Goal: Transaction & Acquisition: Book appointment/travel/reservation

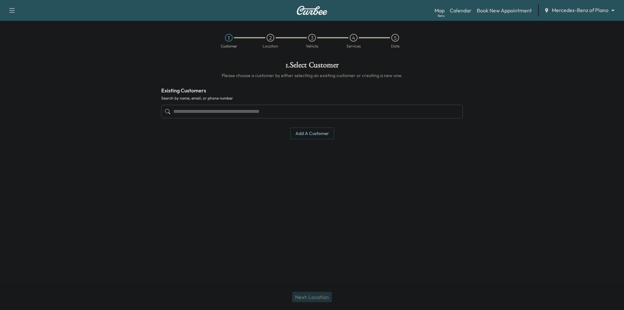
click at [351, 111] on input "text" at bounding box center [312, 112] width 302 height 14
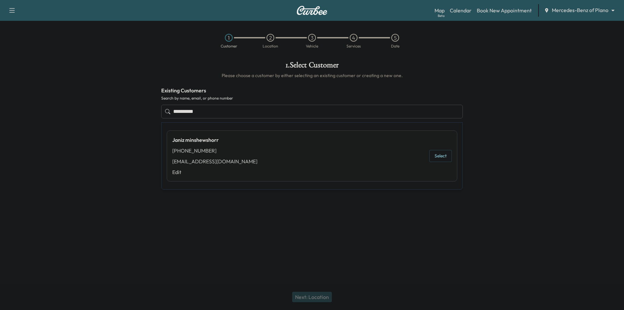
click at [441, 154] on button "Select" at bounding box center [441, 156] width 22 height 12
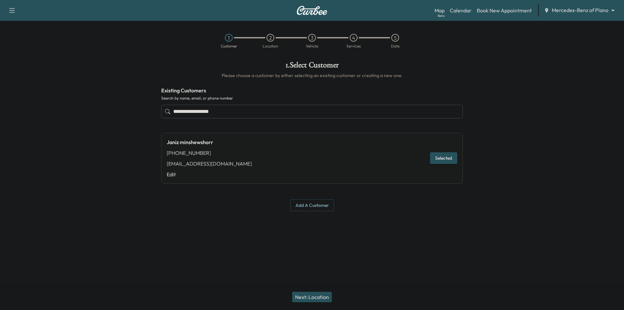
type input "**********"
click at [310, 293] on button "Next: Location" at bounding box center [312, 297] width 40 height 10
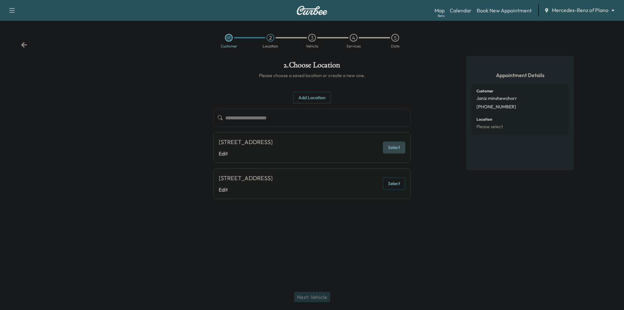
click at [393, 143] on button "Select" at bounding box center [394, 147] width 22 height 12
click at [321, 295] on button "Next: Vehicle" at bounding box center [312, 297] width 36 height 10
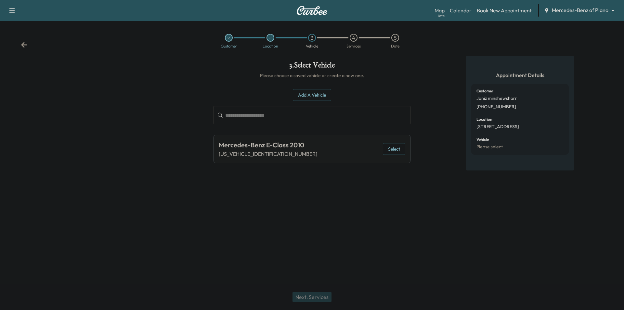
click at [401, 146] on button "Select" at bounding box center [394, 149] width 22 height 12
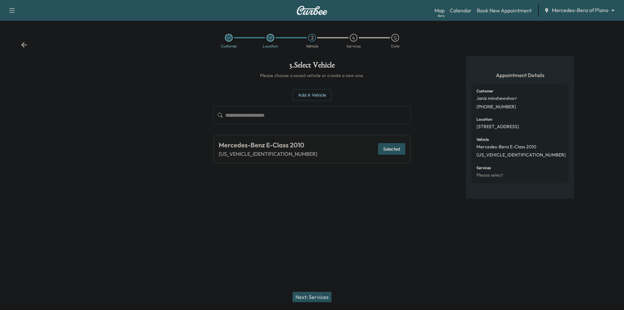
click at [310, 298] on button "Next: Services" at bounding box center [312, 297] width 39 height 10
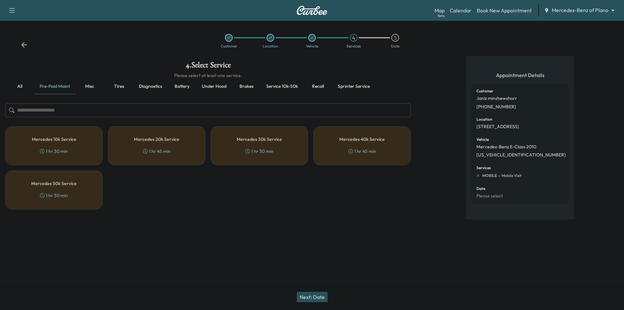
click at [95, 86] on button "Misc" at bounding box center [89, 87] width 29 height 16
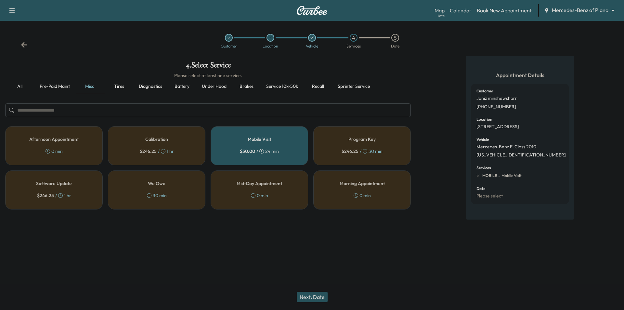
click at [285, 87] on button "Service 10k-50k" at bounding box center [282, 87] width 42 height 16
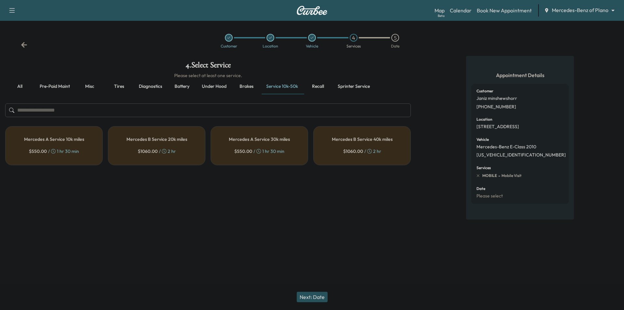
click at [83, 86] on button "Misc" at bounding box center [89, 87] width 29 height 16
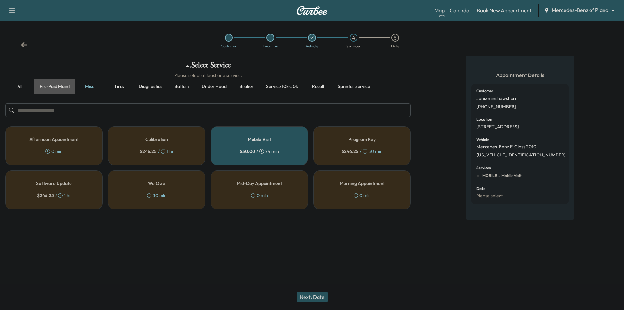
click at [52, 88] on button "Pre-paid maint" at bounding box center [54, 87] width 41 height 16
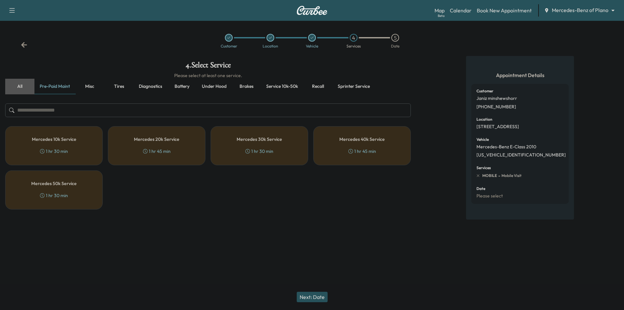
click at [21, 86] on button "all" at bounding box center [19, 87] width 29 height 16
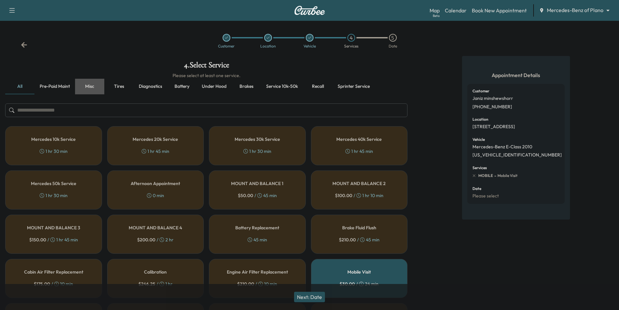
click at [88, 88] on button "Misc" at bounding box center [89, 87] width 29 height 16
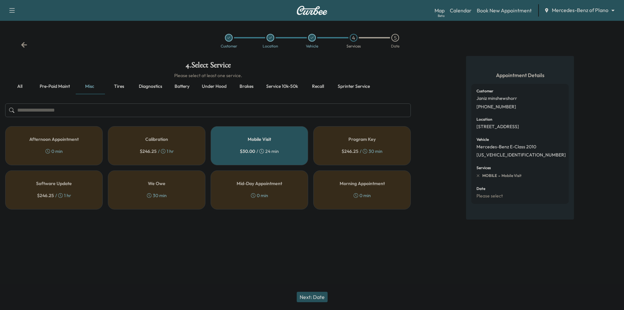
click at [18, 86] on button "all" at bounding box center [19, 87] width 29 height 16
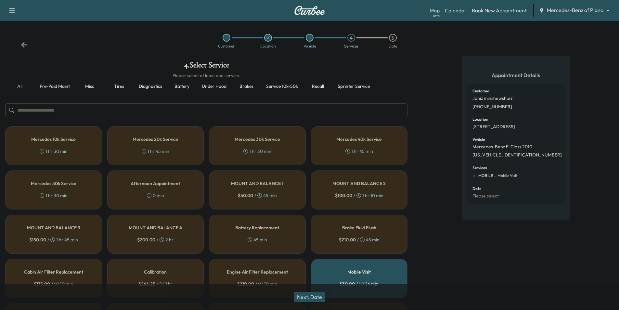
click at [88, 88] on button "Misc" at bounding box center [89, 87] width 29 height 16
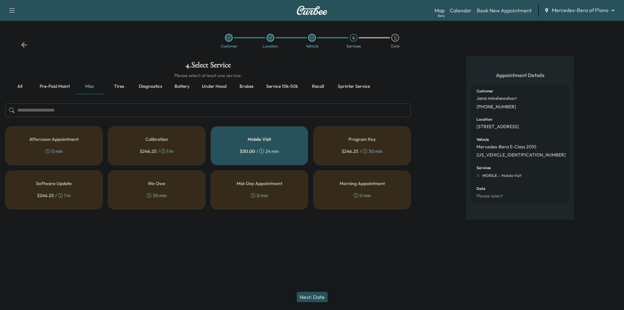
click at [126, 83] on button "Tires" at bounding box center [118, 87] width 29 height 16
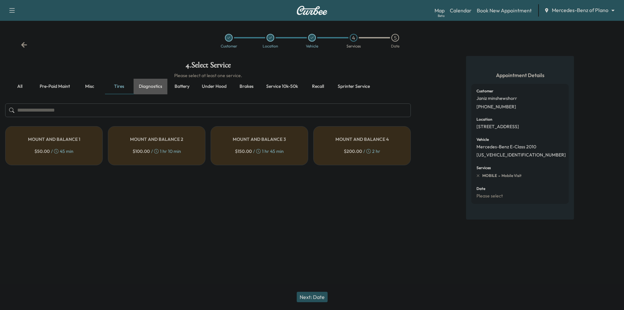
click at [156, 84] on button "Diagnostics" at bounding box center [151, 87] width 34 height 16
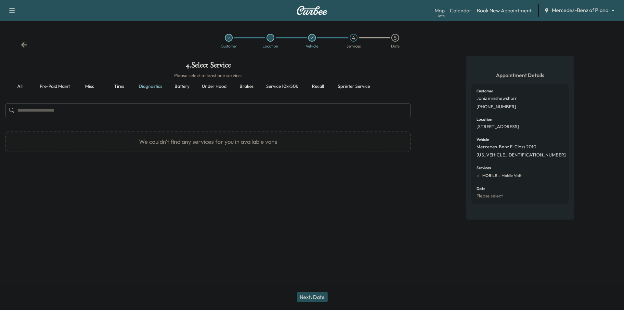
click at [195, 87] on button "Battery" at bounding box center [181, 87] width 29 height 16
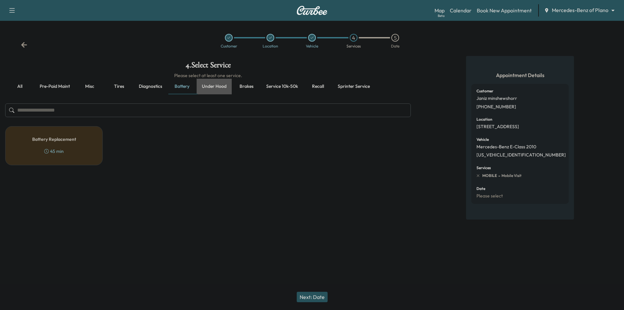
click at [214, 89] on button "Under hood" at bounding box center [214, 87] width 35 height 16
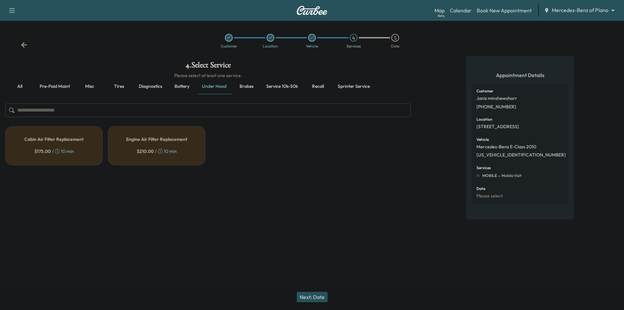
click at [248, 88] on button "Brakes" at bounding box center [246, 87] width 29 height 16
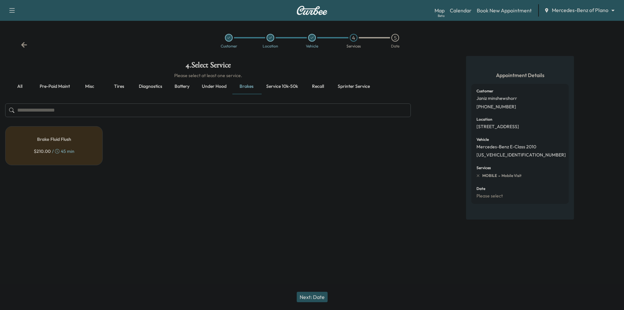
click at [280, 87] on button "Service 10k-50k" at bounding box center [282, 87] width 42 height 16
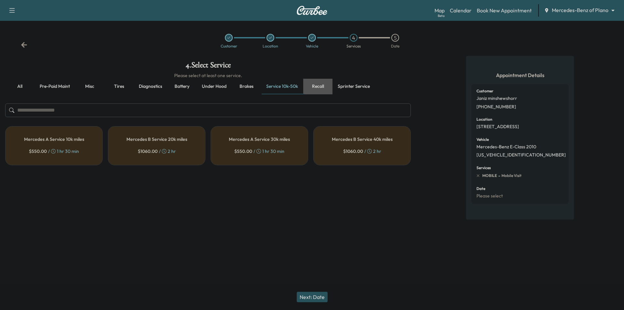
click at [313, 83] on button "Recall" at bounding box center [317, 87] width 29 height 16
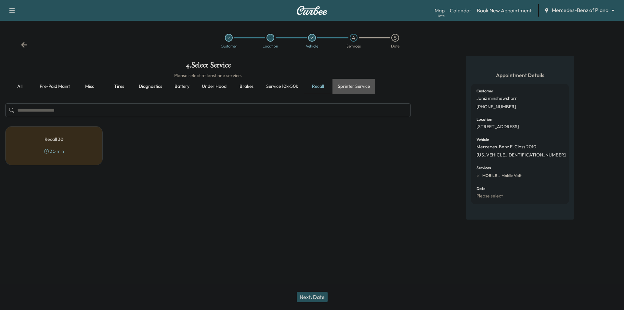
click at [366, 85] on button "Sprinter service" at bounding box center [354, 87] width 43 height 16
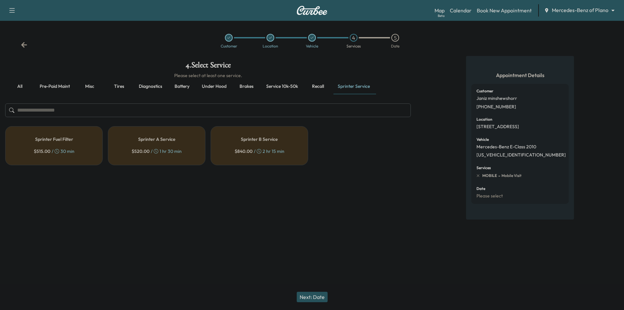
click at [37, 90] on button "Pre-paid maint" at bounding box center [54, 87] width 41 height 16
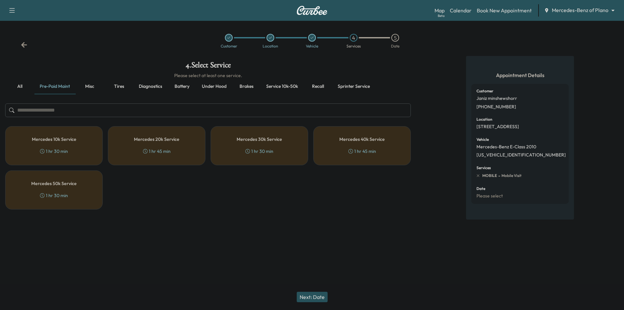
click at [23, 86] on button "all" at bounding box center [19, 87] width 29 height 16
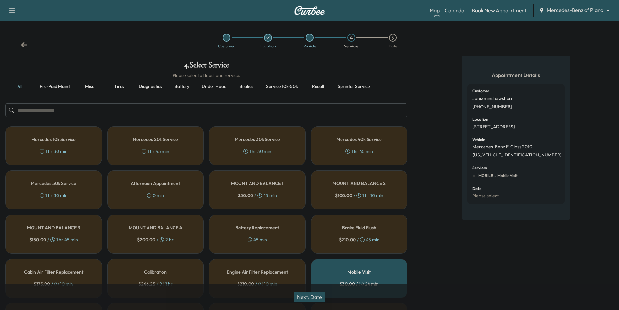
click at [116, 109] on input "text" at bounding box center [206, 110] width 403 height 14
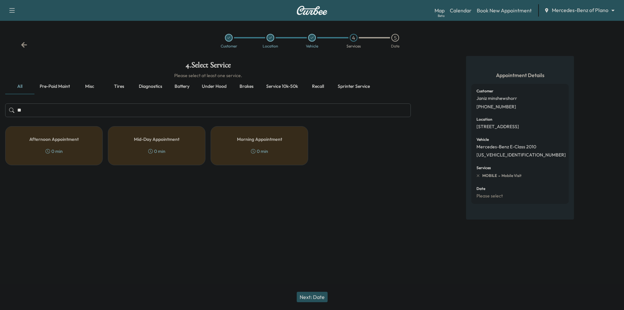
type input "*"
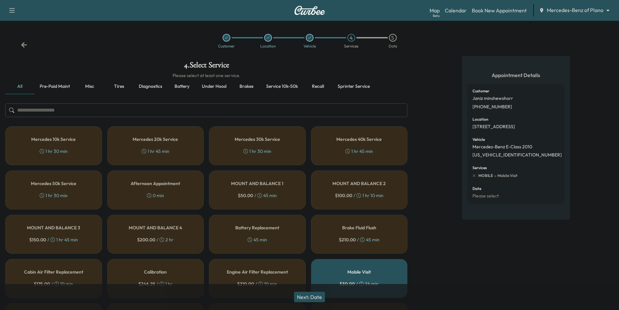
click at [449, 135] on div "Appointment Details Customer [PERSON_NAME] [PHONE_NUMBER] Location [STREET_ADDR…" at bounding box center [516, 268] width 206 height 424
click at [89, 89] on button "Misc" at bounding box center [89, 87] width 29 height 16
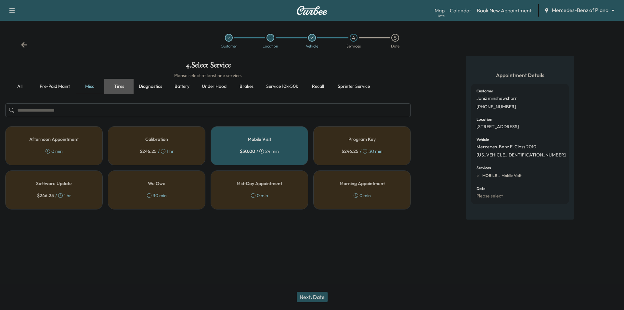
click at [116, 87] on button "Tires" at bounding box center [118, 87] width 29 height 16
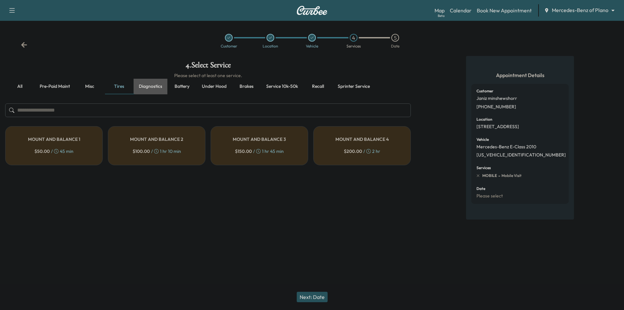
click at [145, 85] on button "Diagnostics" at bounding box center [151, 87] width 34 height 16
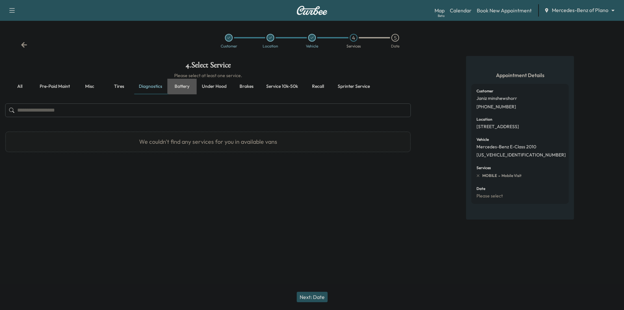
click at [194, 86] on button "Battery" at bounding box center [181, 87] width 29 height 16
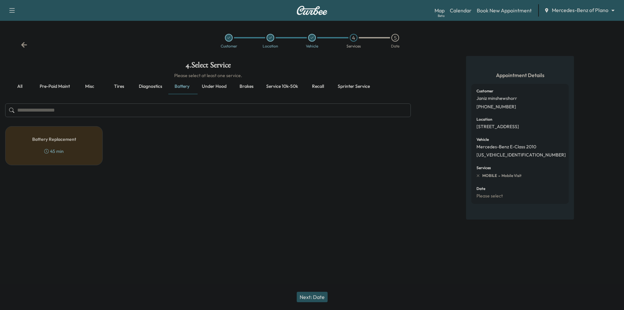
click at [217, 87] on button "Under hood" at bounding box center [214, 87] width 35 height 16
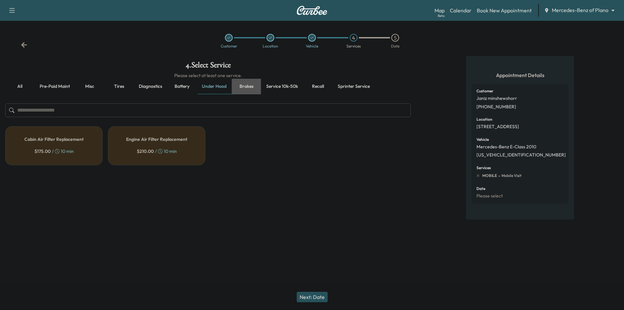
click at [250, 85] on button "Brakes" at bounding box center [246, 87] width 29 height 16
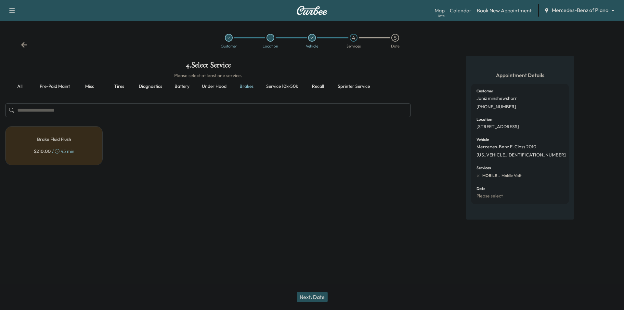
click at [281, 85] on button "Service 10k-50k" at bounding box center [282, 87] width 42 height 16
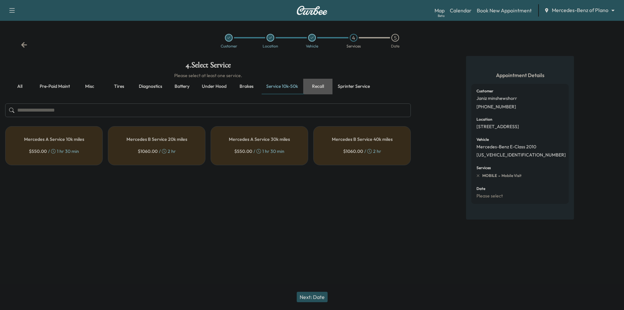
click at [319, 83] on button "Recall" at bounding box center [317, 87] width 29 height 16
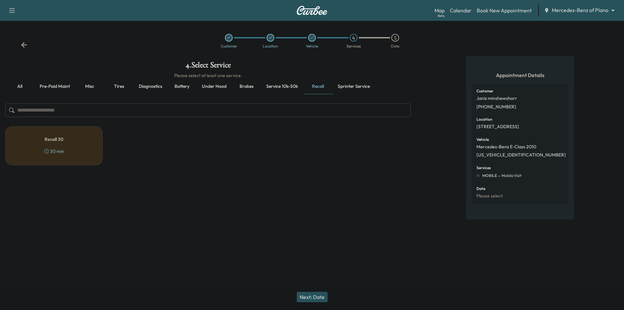
click at [358, 85] on button "Sprinter service" at bounding box center [354, 87] width 43 height 16
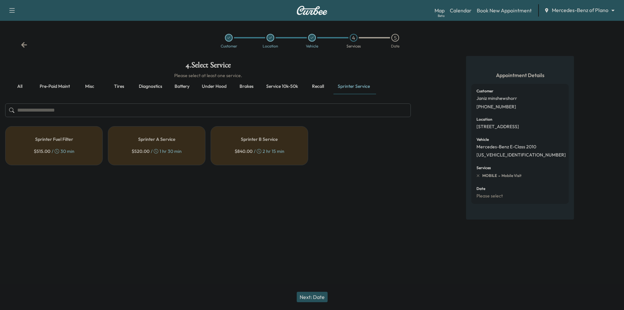
click at [84, 87] on button "Misc" at bounding box center [89, 87] width 29 height 16
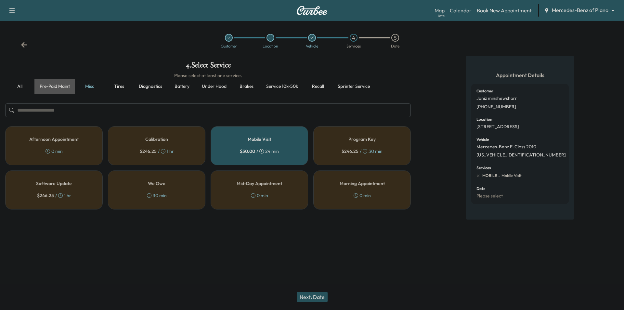
click at [67, 80] on button "Pre-paid maint" at bounding box center [54, 87] width 41 height 16
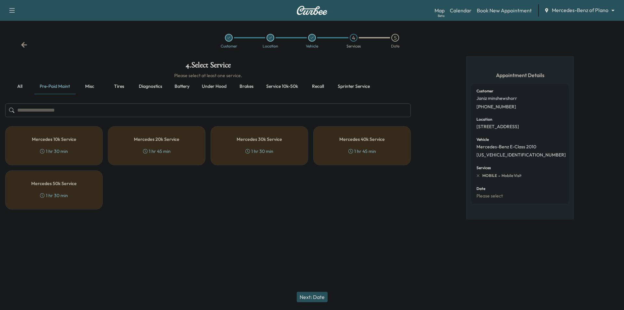
click at [17, 84] on button "all" at bounding box center [19, 87] width 29 height 16
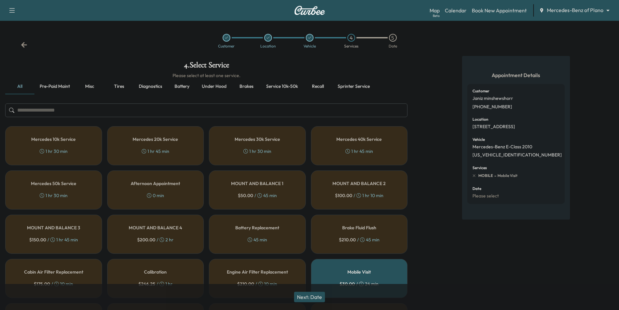
click at [216, 86] on button "Under hood" at bounding box center [214, 87] width 35 height 16
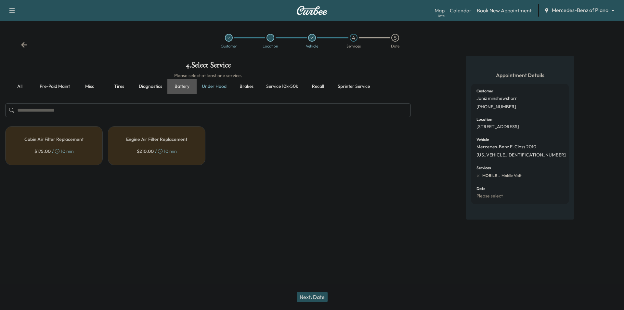
click at [175, 85] on button "Battery" at bounding box center [181, 87] width 29 height 16
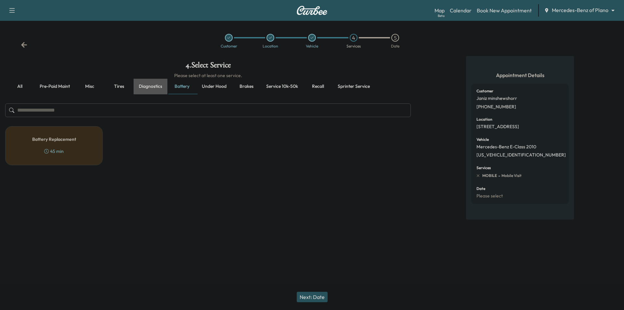
click at [152, 87] on button "Diagnostics" at bounding box center [151, 87] width 34 height 16
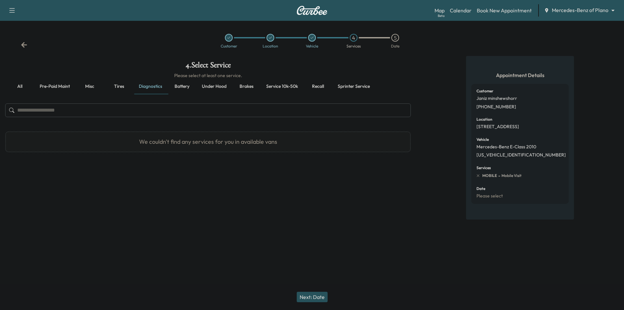
click at [123, 88] on button "Tires" at bounding box center [118, 87] width 29 height 16
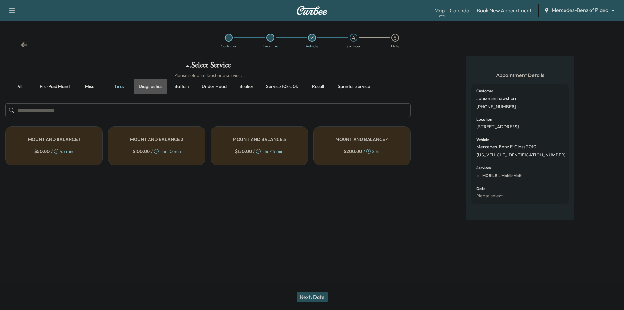
click at [147, 86] on button "Diagnostics" at bounding box center [151, 87] width 34 height 16
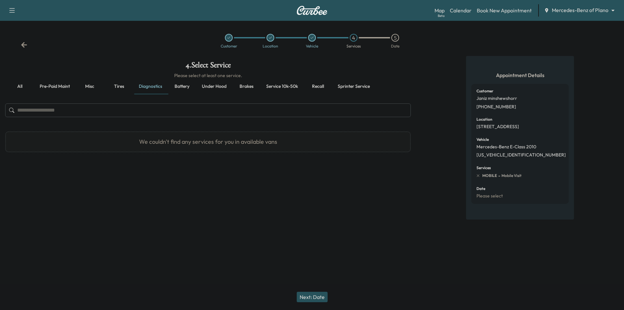
click at [117, 88] on button "Tires" at bounding box center [118, 87] width 29 height 16
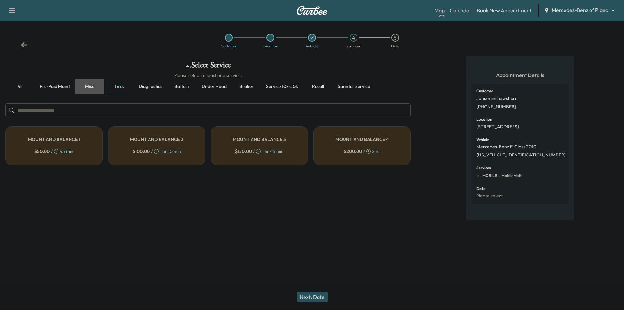
click at [94, 89] on button "Misc" at bounding box center [89, 87] width 29 height 16
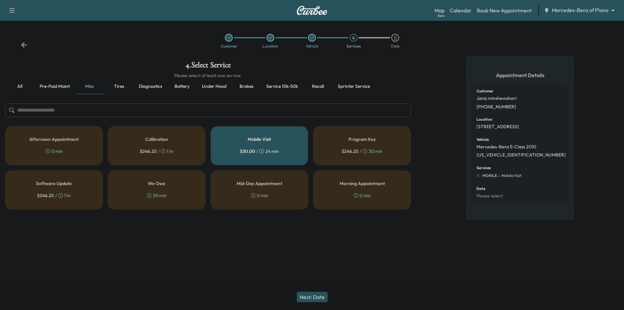
click at [43, 84] on button "Pre-paid maint" at bounding box center [54, 87] width 41 height 16
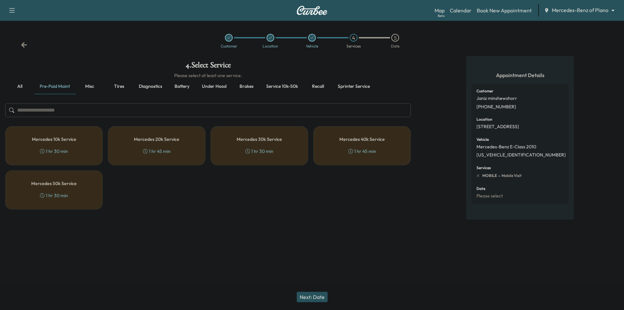
click at [21, 87] on button "all" at bounding box center [19, 87] width 29 height 16
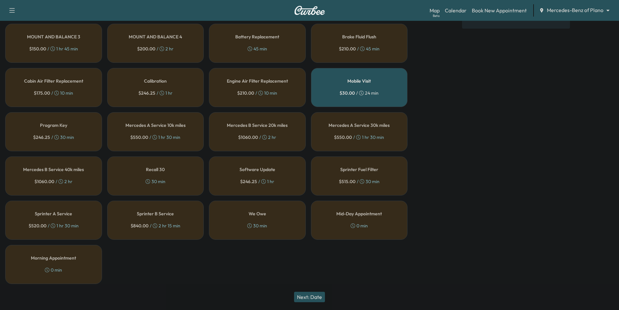
scroll to position [28, 0]
